Goal: Information Seeking & Learning: Stay updated

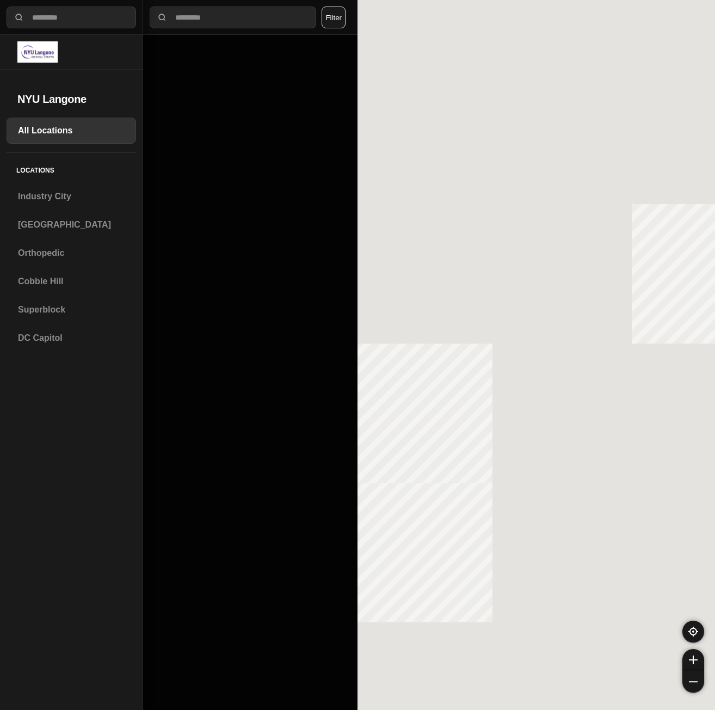
select select "*"
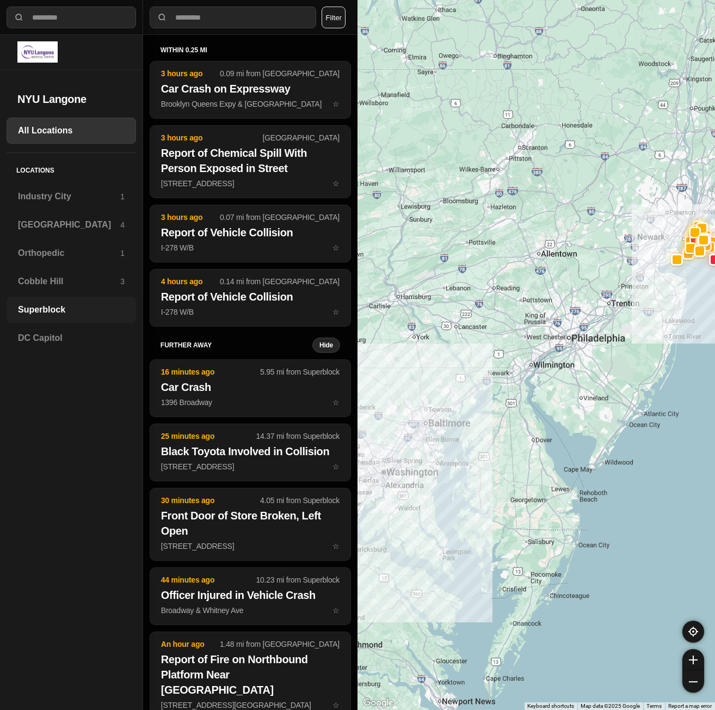
click at [61, 312] on h3 "Superblock" at bounding box center [71, 309] width 107 height 13
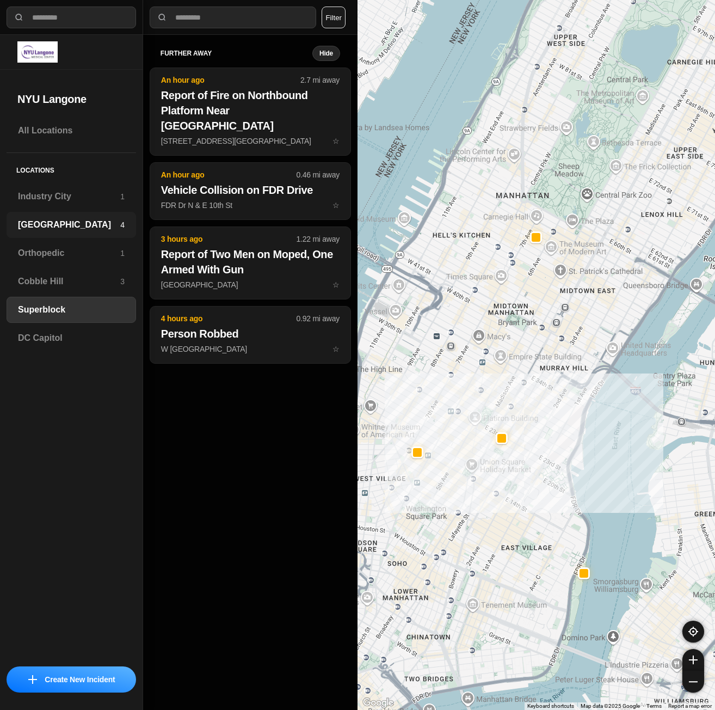
click at [62, 220] on h3 "[GEOGRAPHIC_DATA]" at bounding box center [69, 224] width 102 height 13
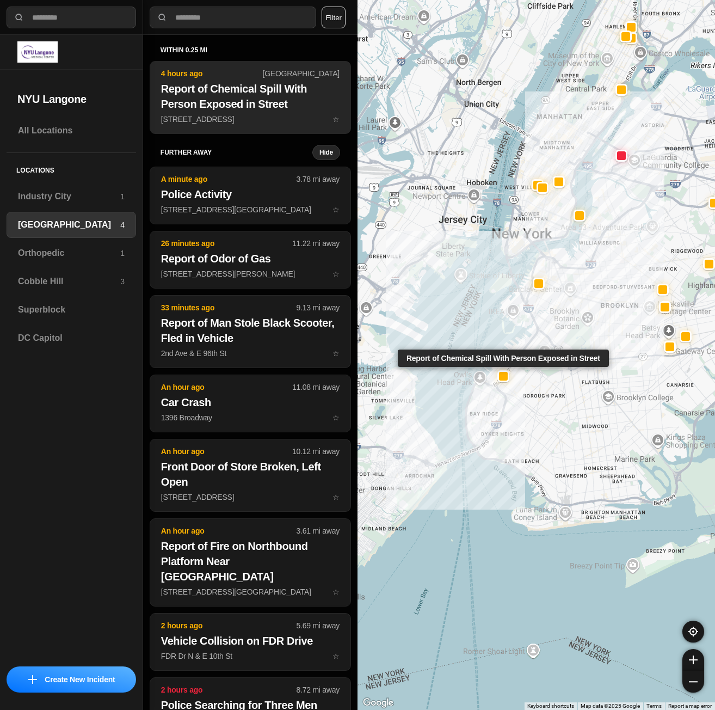
click at [227, 102] on h2 "Report of Chemical Spill With Person Exposed in Street" at bounding box center [250, 96] width 178 height 30
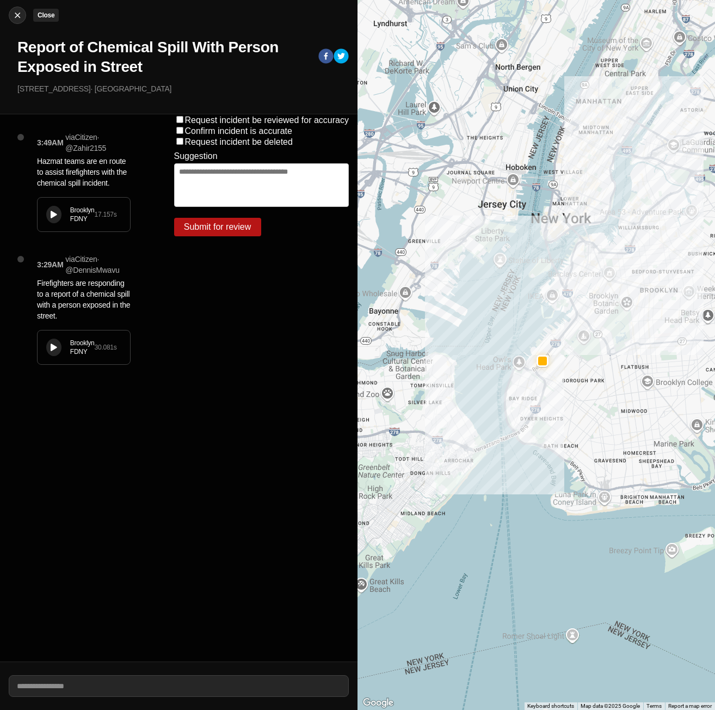
click at [18, 17] on img at bounding box center [17, 15] width 11 height 11
select select "*"
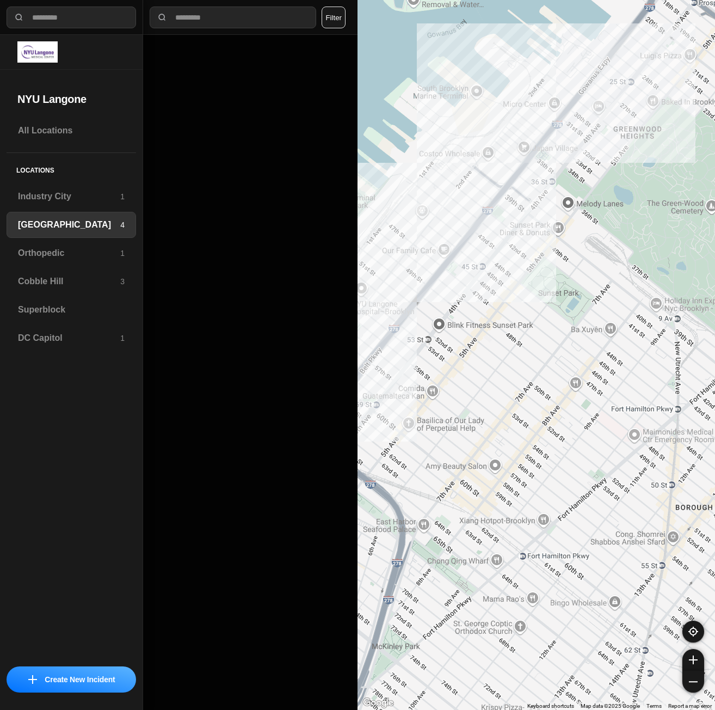
drag, startPoint x: 427, startPoint y: 309, endPoint x: 586, endPoint y: 323, distance: 160.1
click at [586, 323] on div "421 people" at bounding box center [535, 355] width 357 height 710
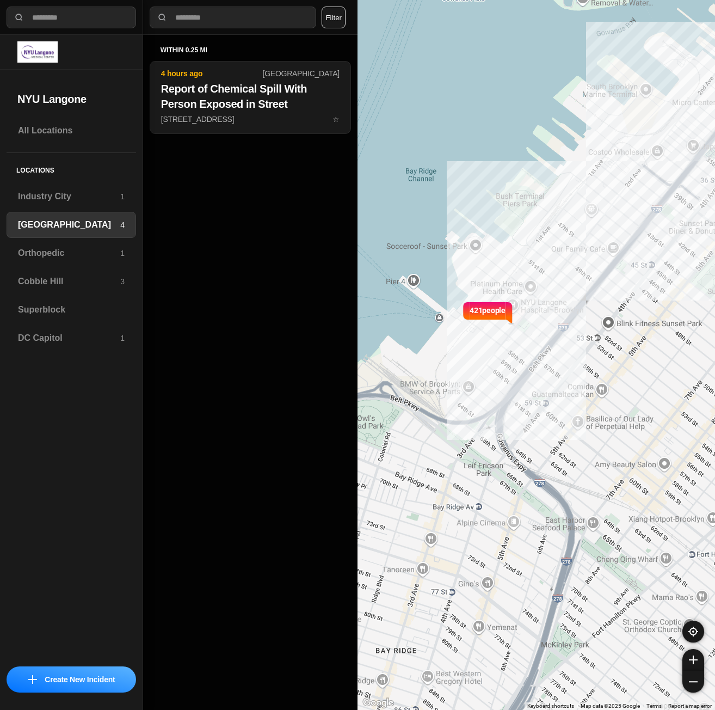
drag, startPoint x: 547, startPoint y: 331, endPoint x: 652, endPoint y: 332, distance: 105.0
click at [652, 332] on div "421 people" at bounding box center [535, 355] width 357 height 710
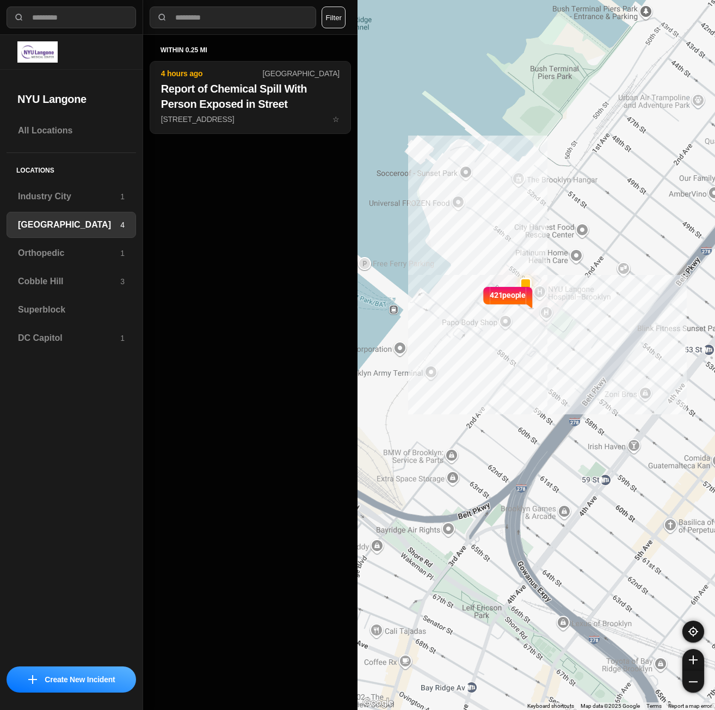
drag, startPoint x: 548, startPoint y: 317, endPoint x: 587, endPoint y: 313, distance: 38.8
click at [587, 313] on div "421 people" at bounding box center [535, 355] width 357 height 710
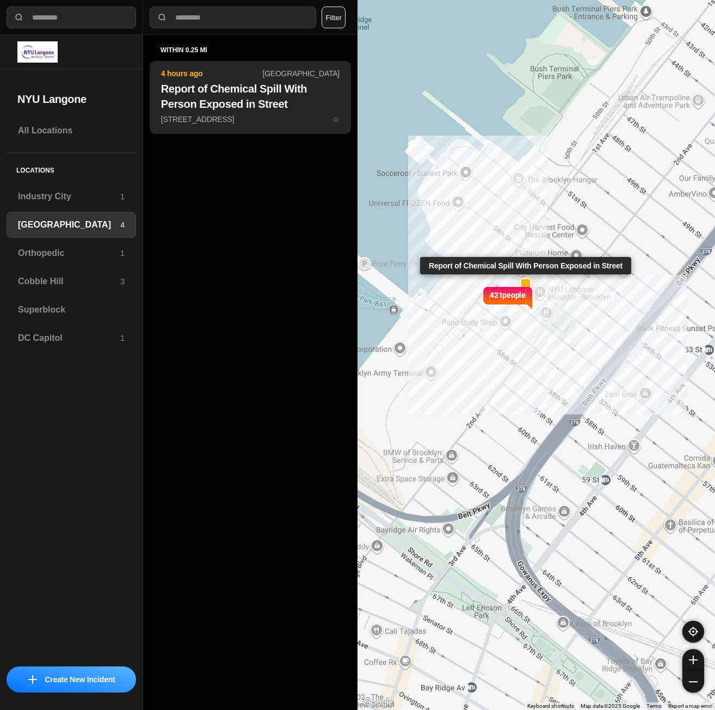
click at [237, 121] on p "[STREET_ADDRESS] ☆" at bounding box center [250, 119] width 178 height 11
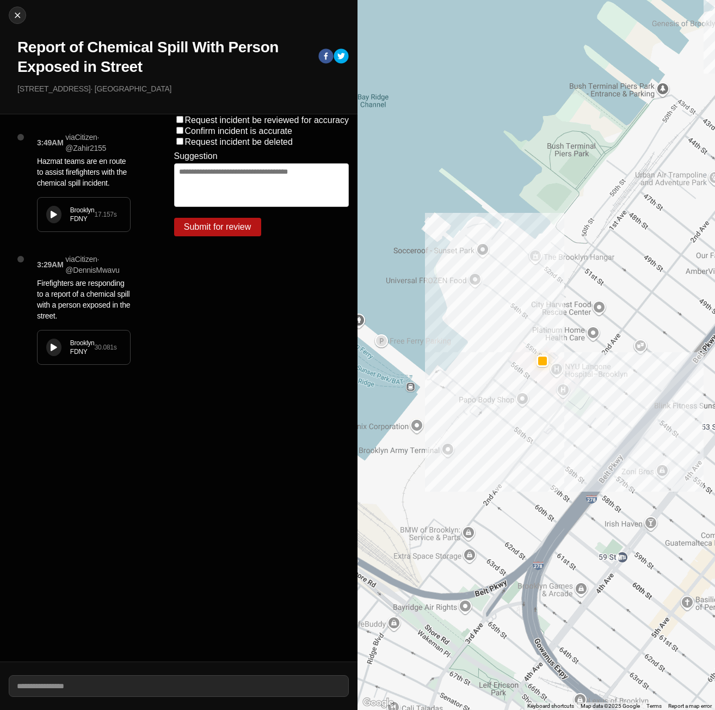
click at [63, 341] on div "Brooklyn FDNY 30.081 s" at bounding box center [84, 347] width 93 height 34
click at [58, 215] on div at bounding box center [54, 215] width 9 height 8
click at [47, 347] on button at bounding box center [53, 346] width 15 height 17
click at [21, 13] on img at bounding box center [17, 15] width 11 height 11
select select "*"
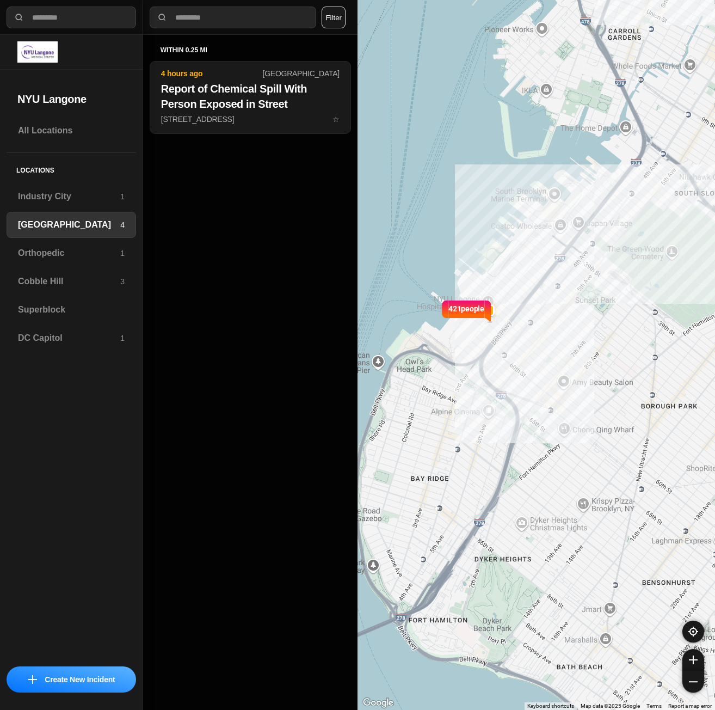
drag, startPoint x: 384, startPoint y: 269, endPoint x: 477, endPoint y: 279, distance: 93.6
click at [477, 279] on div "421 people" at bounding box center [535, 355] width 357 height 710
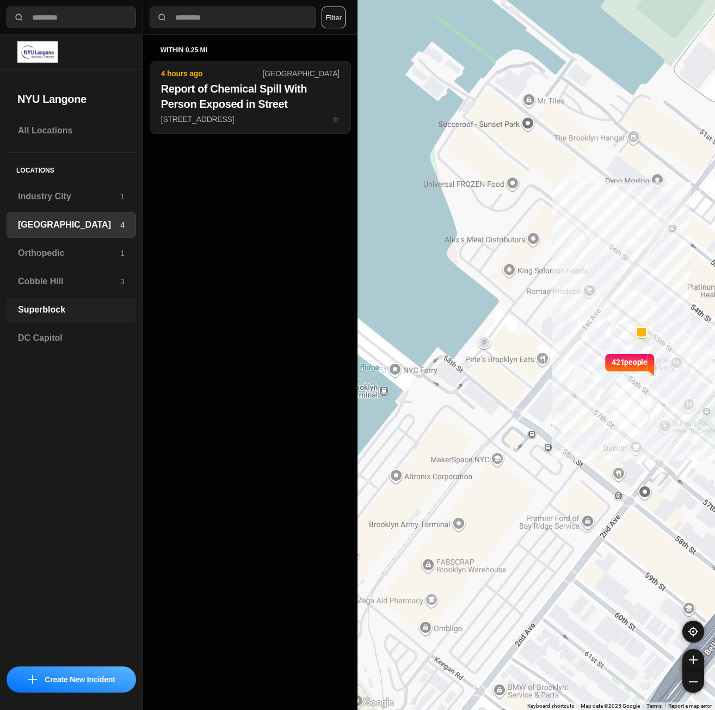
click at [41, 307] on h3 "Superblock" at bounding box center [71, 309] width 107 height 13
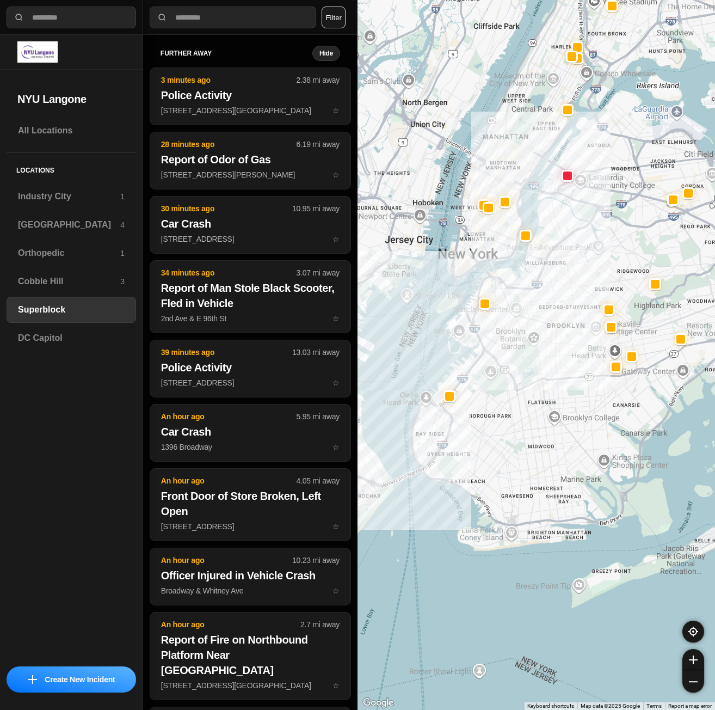
drag, startPoint x: 509, startPoint y: 543, endPoint x: 469, endPoint y: 380, distance: 168.1
click at [469, 380] on div at bounding box center [535, 355] width 357 height 710
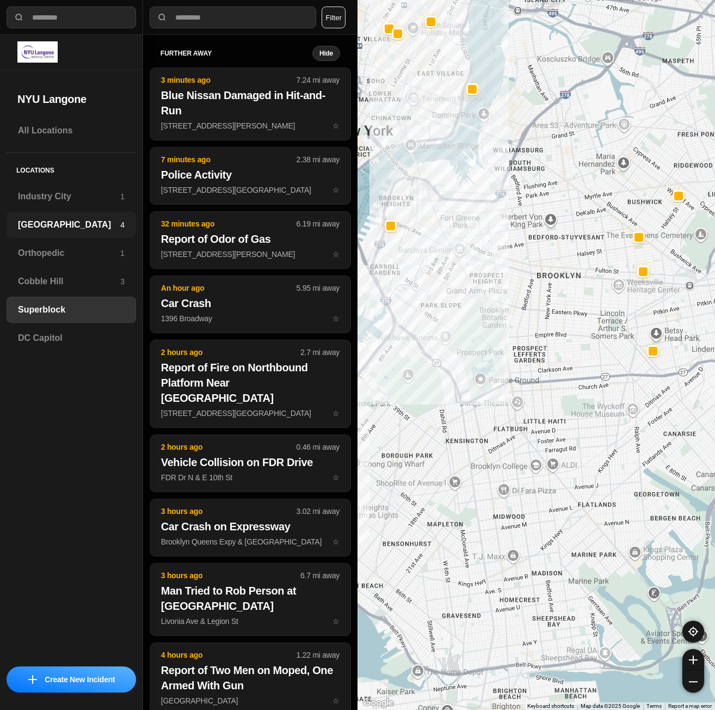
click at [81, 230] on h3 "[GEOGRAPHIC_DATA]" at bounding box center [69, 224] width 102 height 13
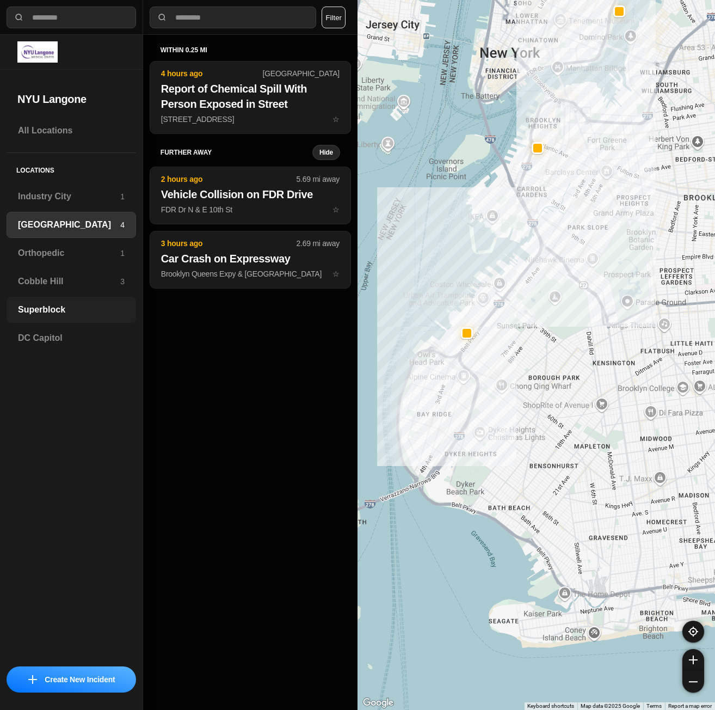
click at [57, 309] on h3 "Superblock" at bounding box center [71, 309] width 107 height 13
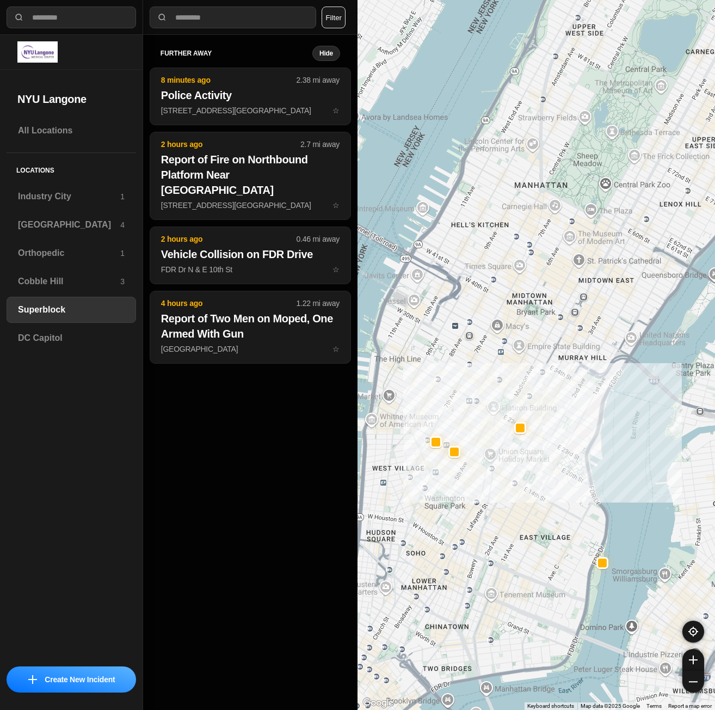
drag, startPoint x: 510, startPoint y: 410, endPoint x: 571, endPoint y: 385, distance: 65.4
click at [571, 385] on div at bounding box center [535, 355] width 357 height 710
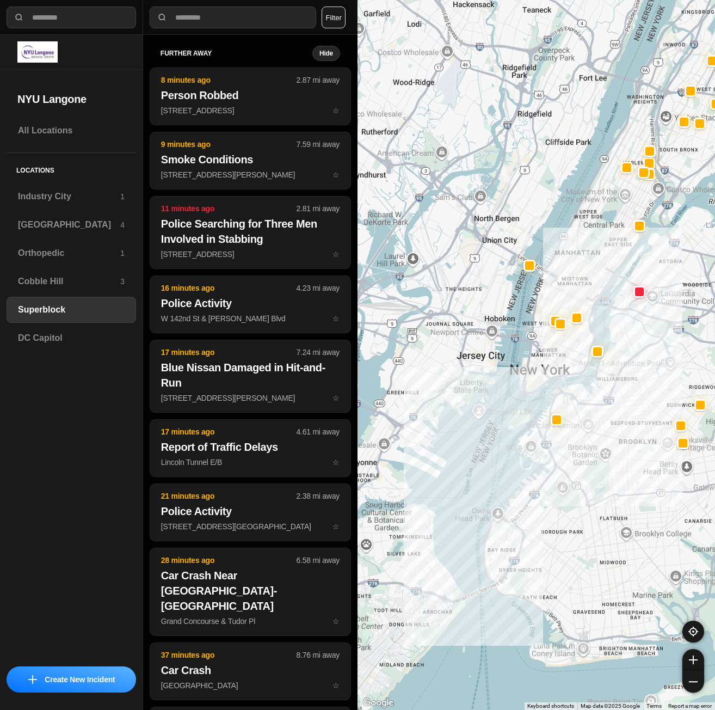
drag, startPoint x: 572, startPoint y: 648, endPoint x: 588, endPoint y: 392, distance: 255.7
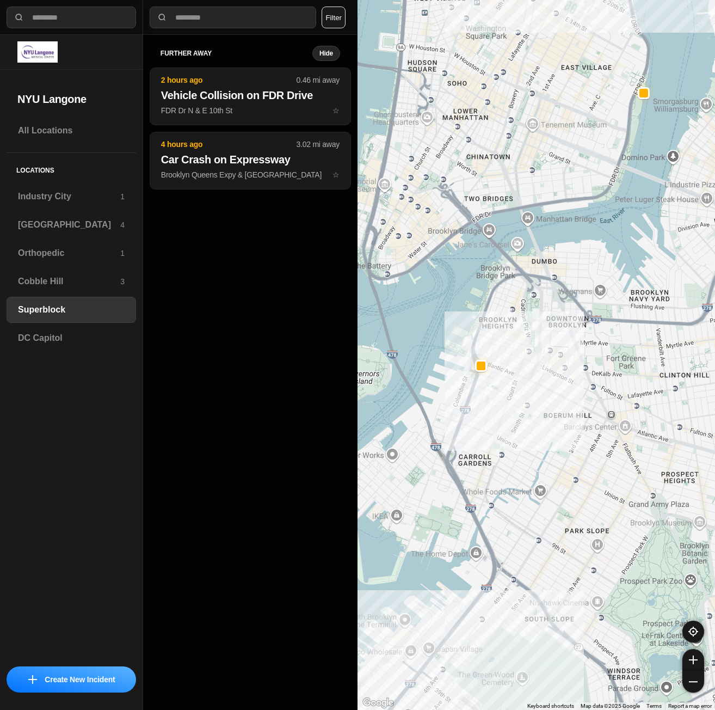
drag, startPoint x: 639, startPoint y: 397, endPoint x: 597, endPoint y: 440, distance: 60.0
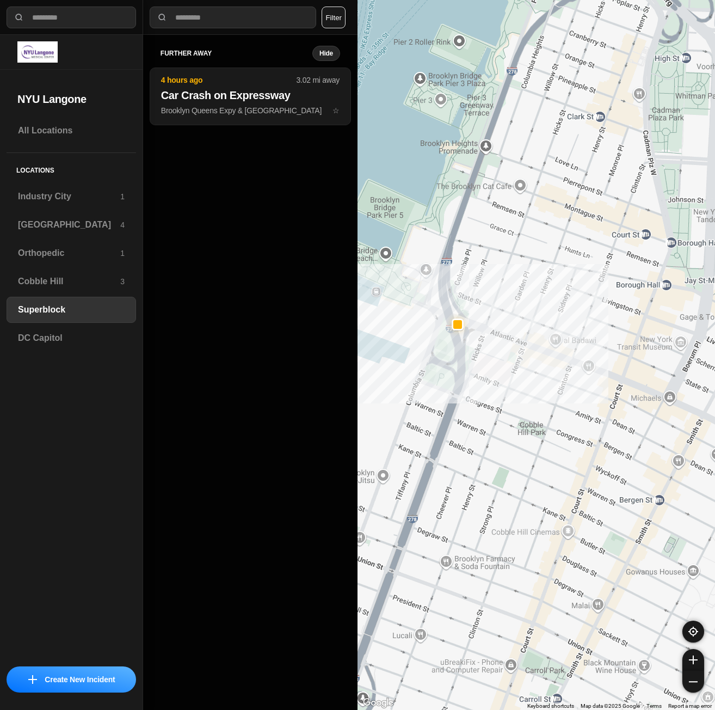
drag, startPoint x: 504, startPoint y: 478, endPoint x: 447, endPoint y: 494, distance: 59.8
click at [447, 494] on div "1453 people" at bounding box center [535, 355] width 357 height 710
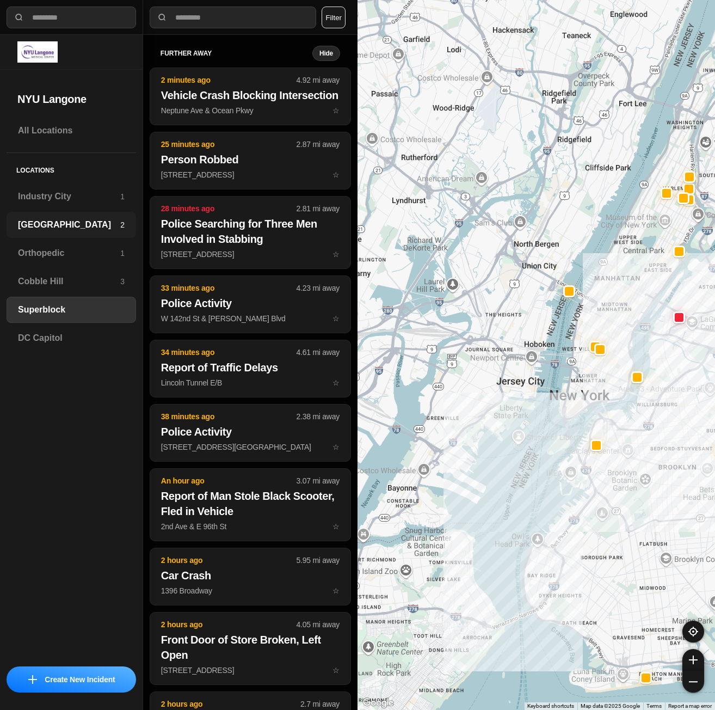
click at [44, 215] on div "Brooklyn 2" at bounding box center [72, 225] width 130 height 26
